Goal: Find specific page/section: Find specific page/section

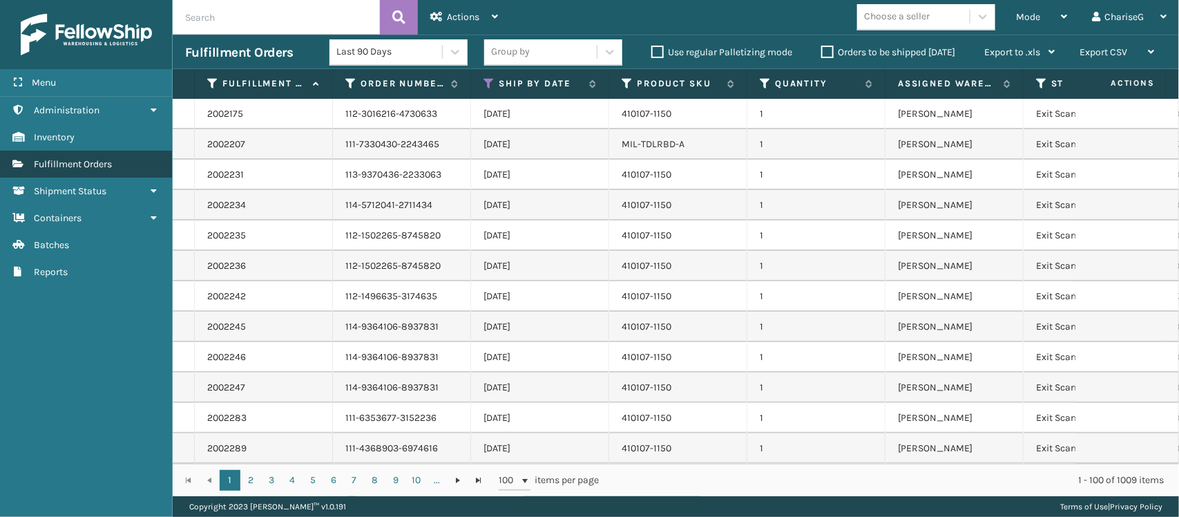
click at [91, 160] on span "Fulfillment Orders" at bounding box center [73, 164] width 78 height 12
click at [399, 12] on icon at bounding box center [398, 17] width 13 height 21
click at [111, 158] on span "Fulfillment Orders" at bounding box center [73, 164] width 78 height 12
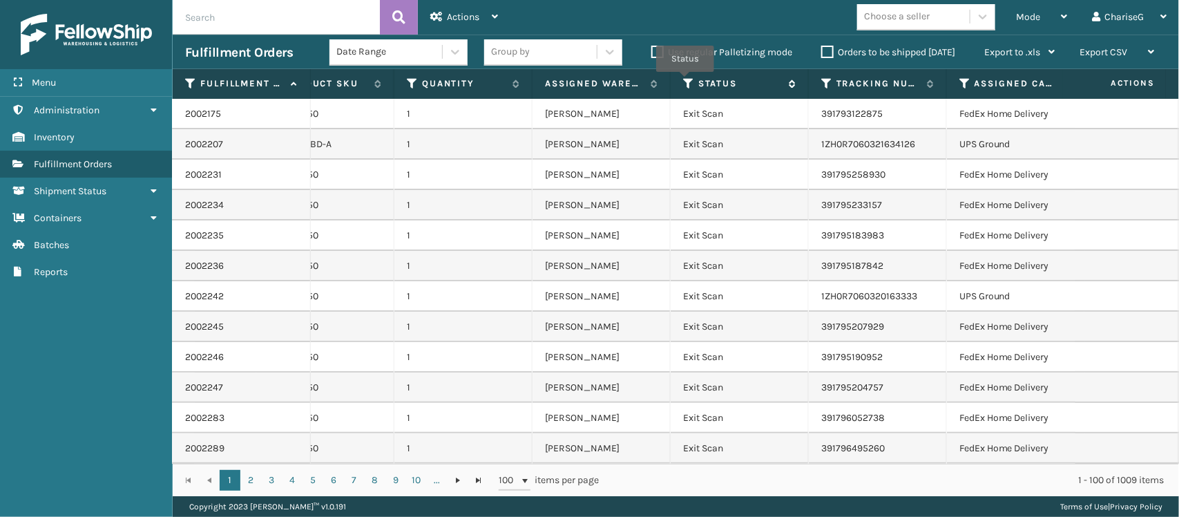
click at [685, 82] on icon at bounding box center [688, 83] width 11 height 12
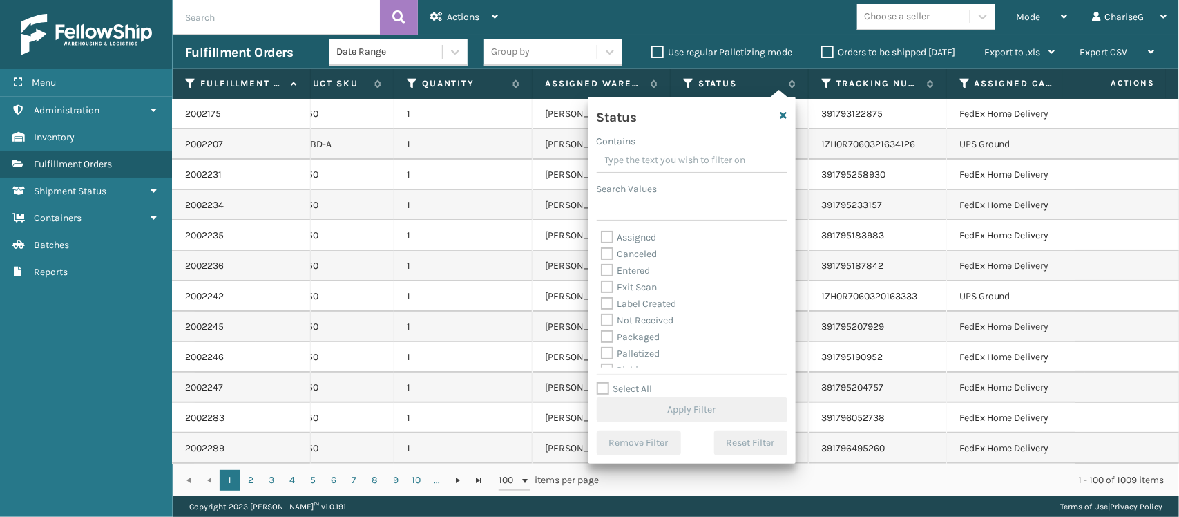
click at [671, 157] on input "Contains" at bounding box center [692, 161] width 191 height 25
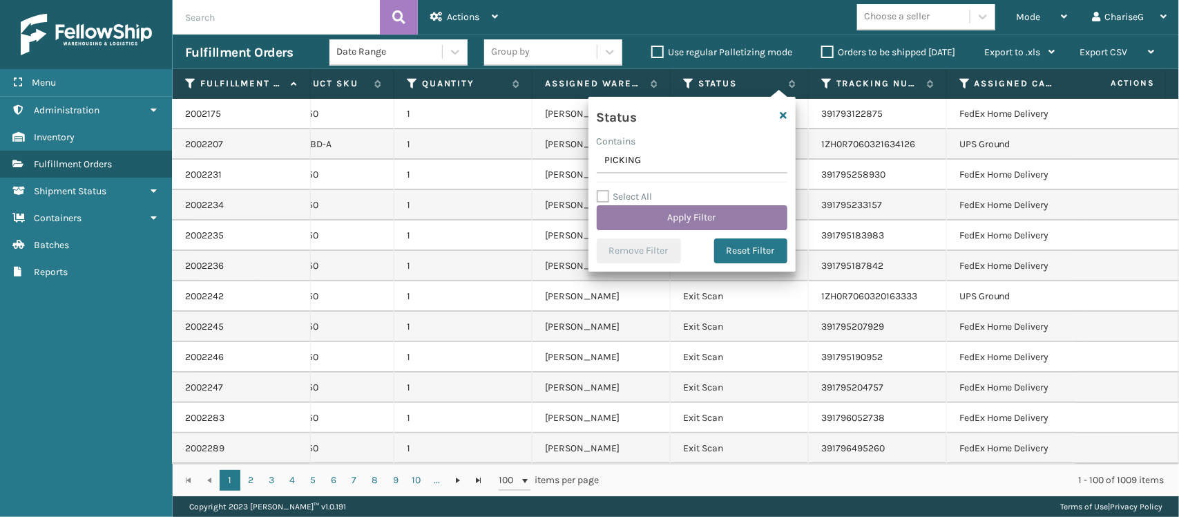
type input "PICKING"
click at [745, 222] on button "Apply Filter" at bounding box center [692, 217] width 191 height 25
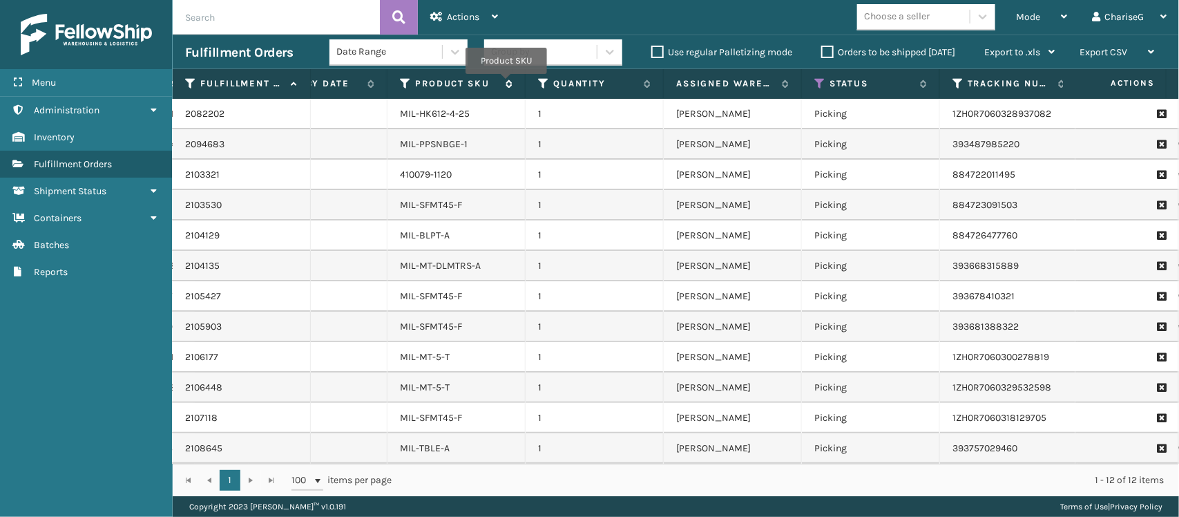
click at [506, 84] on icon at bounding box center [506, 83] width 11 height 8
